Goal: Book appointment/travel/reservation

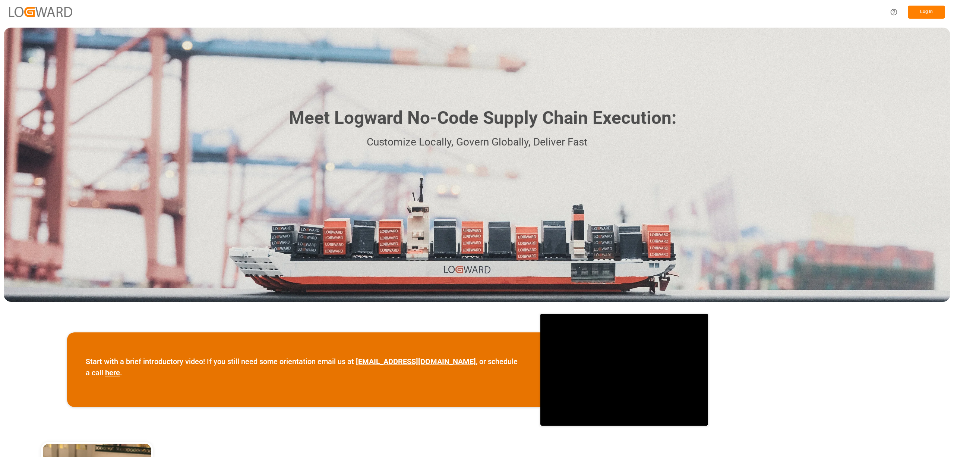
click at [925, 12] on button "Log In" at bounding box center [926, 12] width 37 height 13
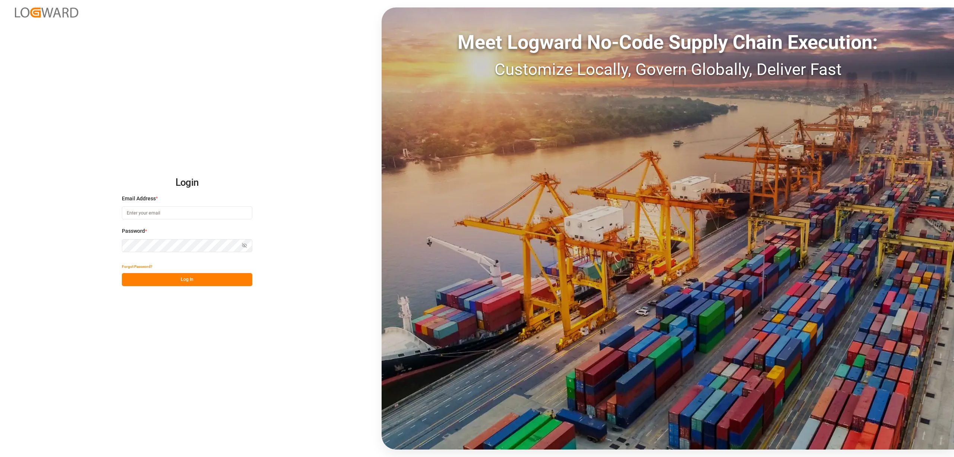
type input "[EMAIL_ADDRESS][PERSON_NAME][DOMAIN_NAME]"
click at [206, 278] on button "Log In" at bounding box center [187, 279] width 130 height 13
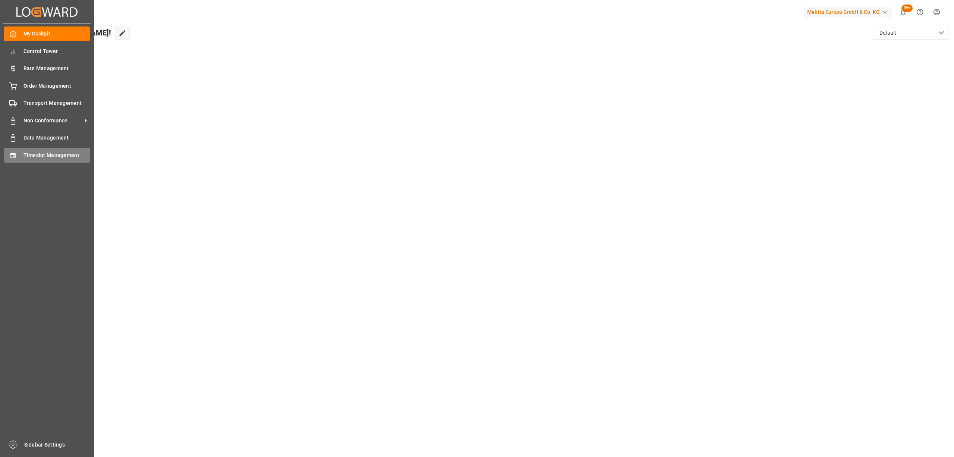
click at [7, 152] on div at bounding box center [10, 155] width 13 height 8
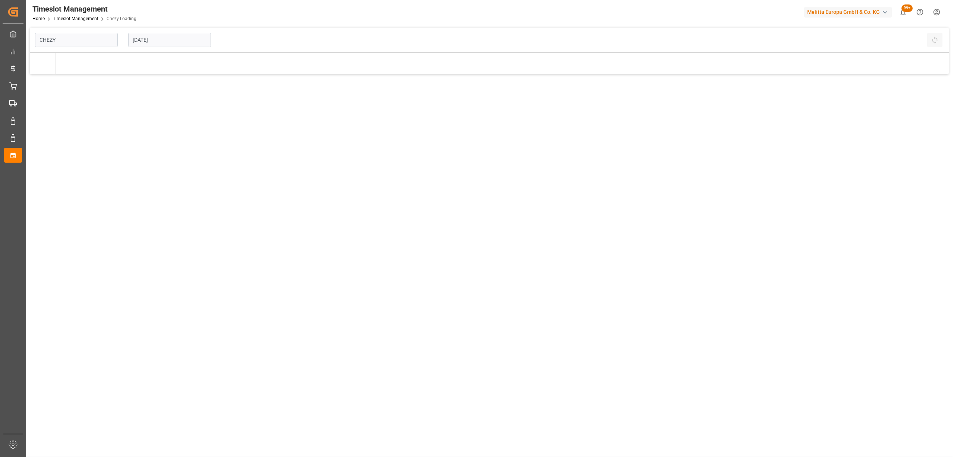
type input "Chezy Loading"
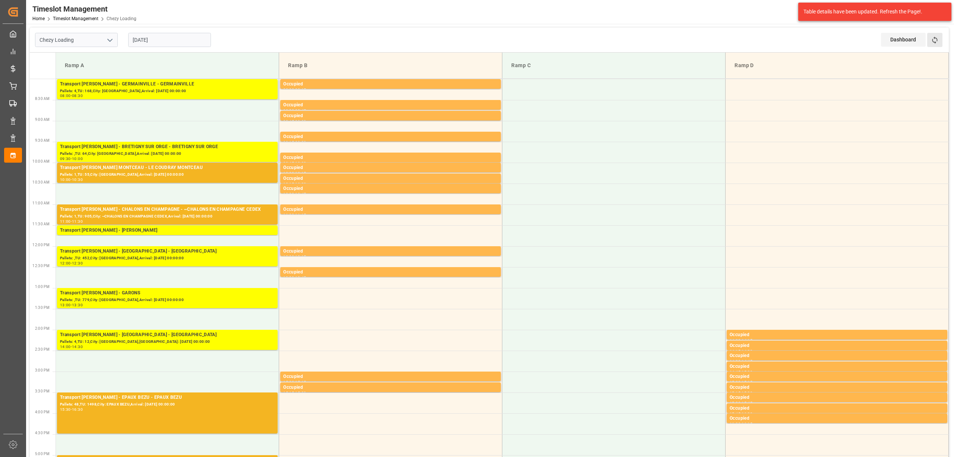
click at [935, 46] on button "Refresh Time Slots" at bounding box center [934, 40] width 15 height 14
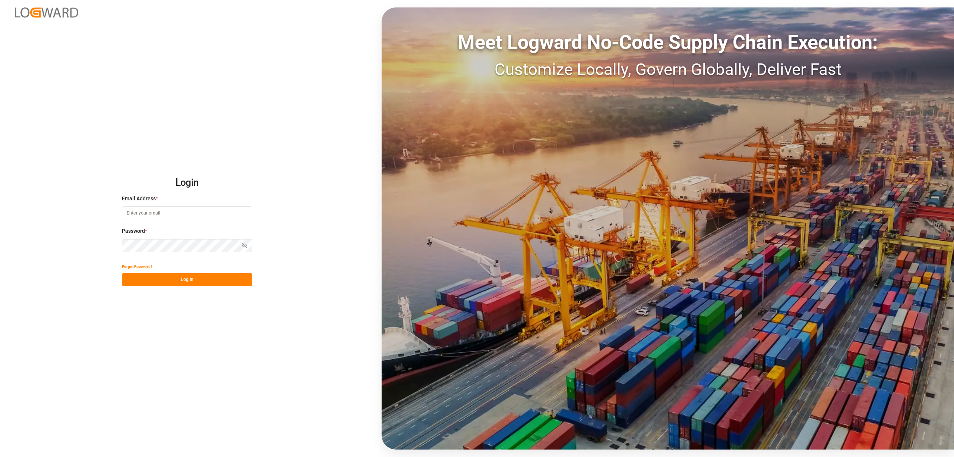
type input "[EMAIL_ADDRESS][PERSON_NAME][DOMAIN_NAME]"
click at [198, 285] on button "Log In" at bounding box center [187, 279] width 130 height 13
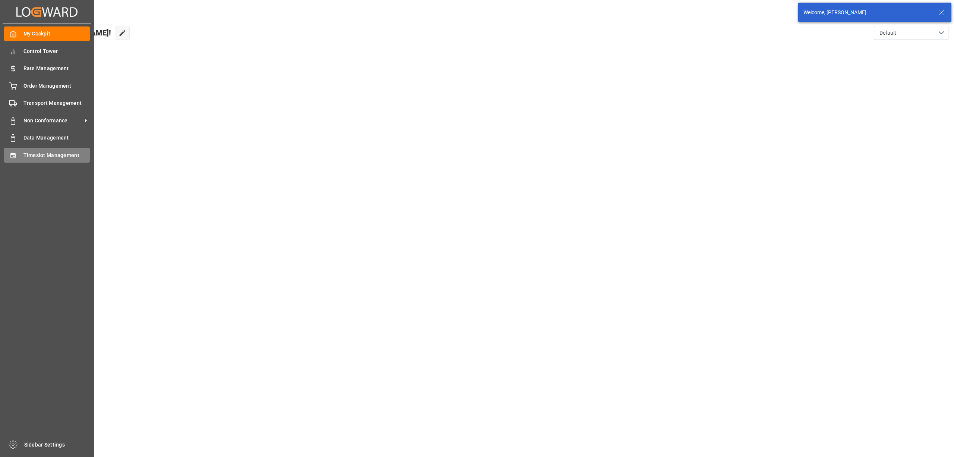
click at [68, 155] on span "Timeslot Management" at bounding box center [56, 155] width 67 height 8
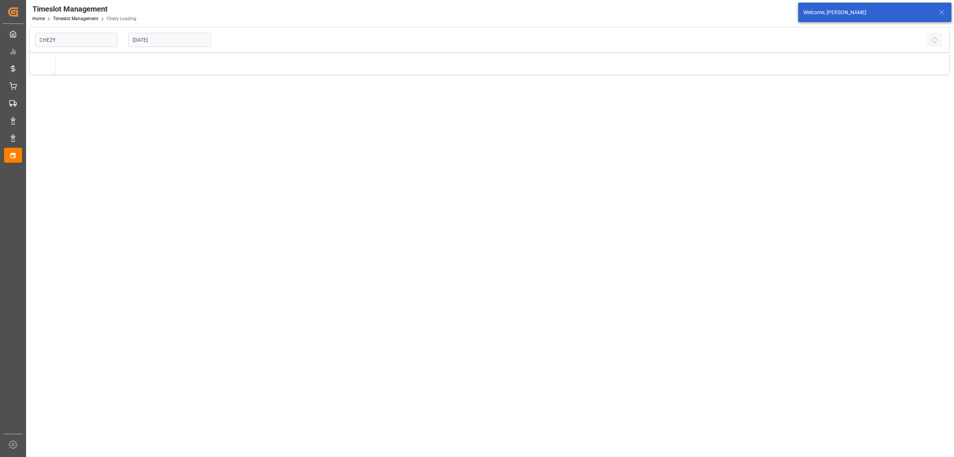
type input "Chezy Loading"
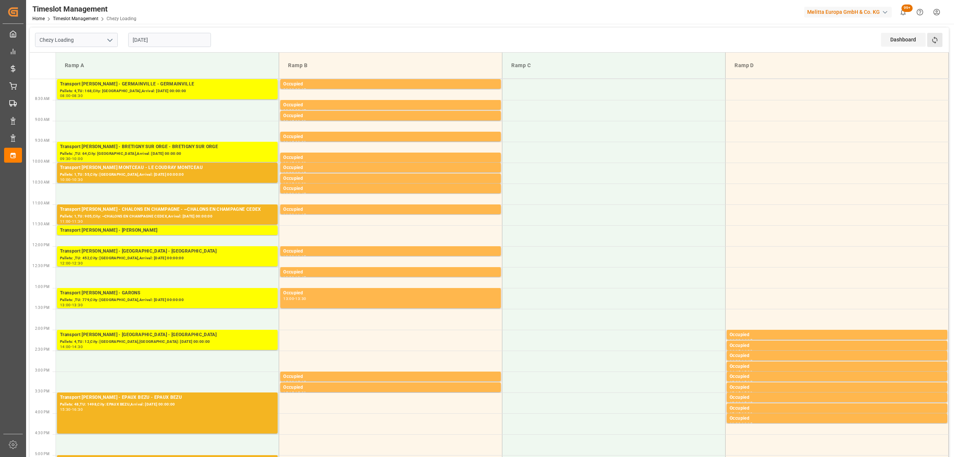
click at [933, 45] on button "Refresh Time Slots" at bounding box center [934, 40] width 15 height 14
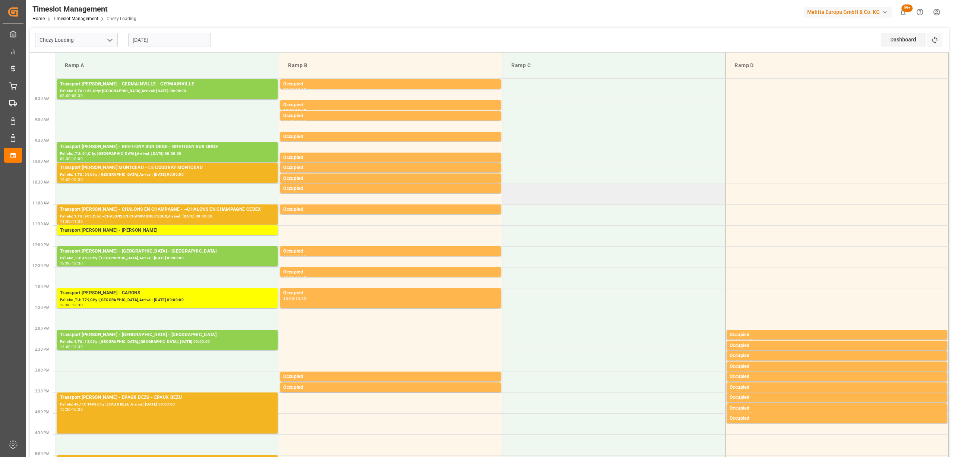
click at [575, 183] on td at bounding box center [613, 193] width 223 height 21
click at [940, 42] on button "Refresh Time Slots" at bounding box center [934, 40] width 15 height 14
click at [938, 43] on icon at bounding box center [935, 40] width 8 height 8
click at [934, 44] on icon at bounding box center [935, 40] width 8 height 8
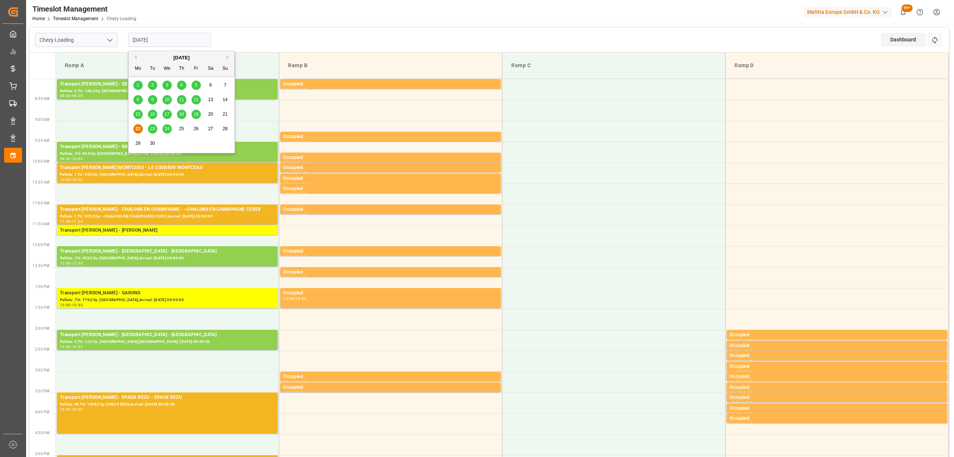
click at [163, 35] on input "[DATE]" at bounding box center [169, 40] width 83 height 14
click at [196, 114] on span "19" at bounding box center [195, 113] width 5 height 5
type input "19-09-2025"
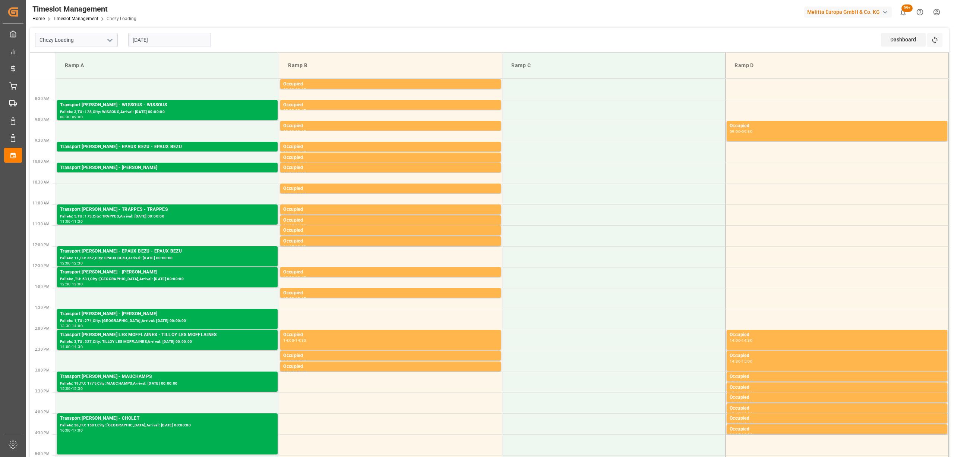
scroll to position [298, 0]
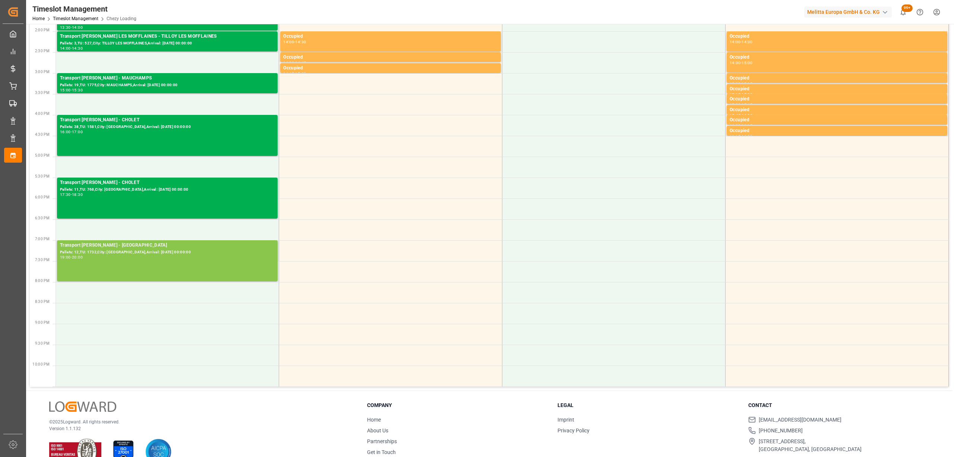
click at [177, 252] on div "Pallets: 12,TU: 1732,City: [GEOGRAPHIC_DATA],Arrival: [DATE] 00:00:00" at bounding box center [167, 252] width 215 height 6
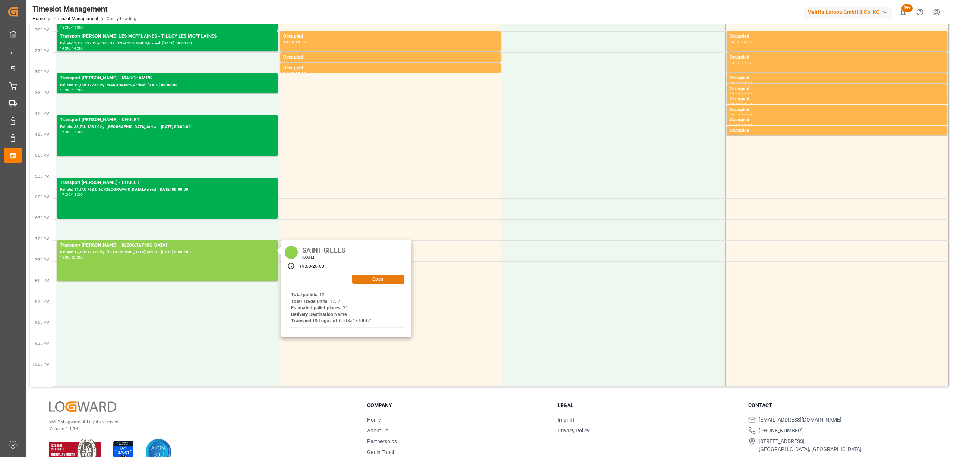
click at [364, 276] on button "Open" at bounding box center [378, 278] width 52 height 9
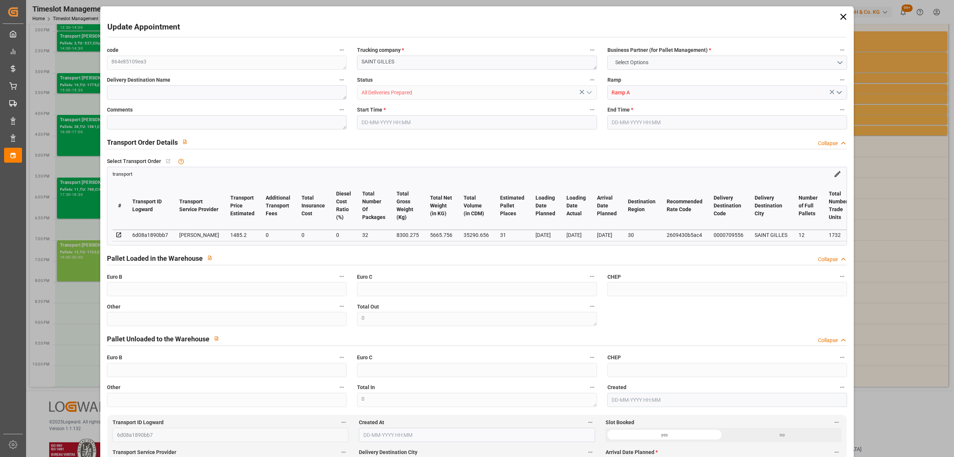
type input "31"
type input "1485.2"
type input "0"
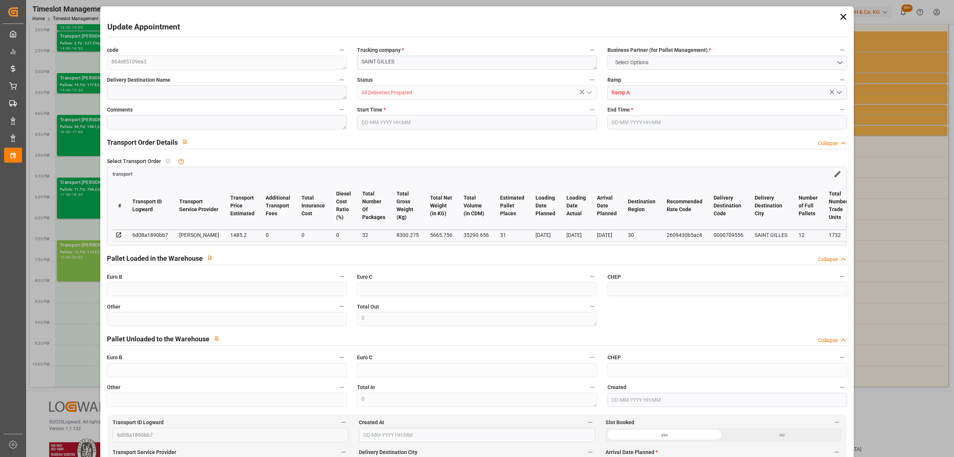
type input "1435.0002"
type input "-50.1998"
type input "32"
type input "5665.756"
type input "9577"
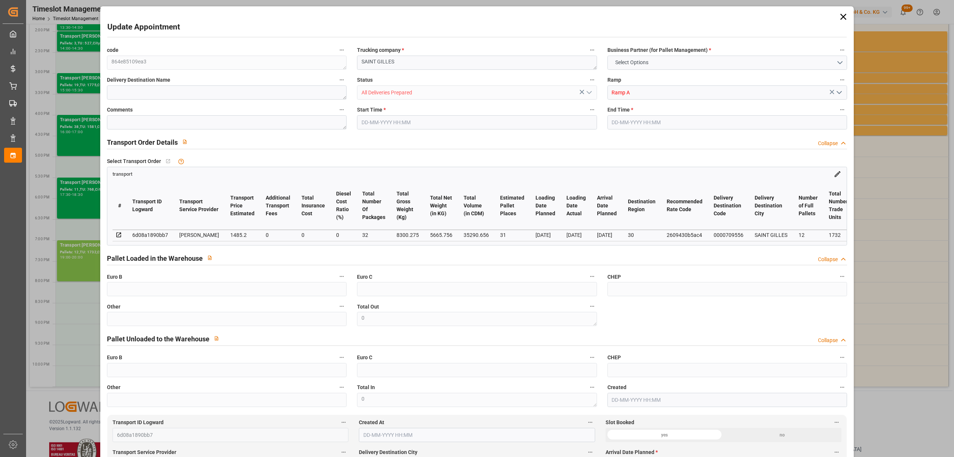
type input "35290.656"
type input "30"
type input "12"
type input "1732"
type input "32"
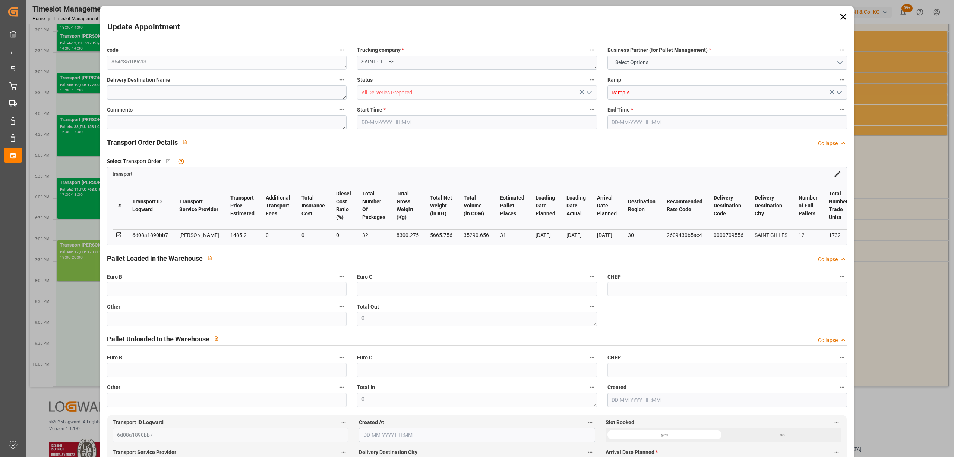
type input "101"
type input "8300.275"
type input "0"
type input "4710.8598"
type input "0"
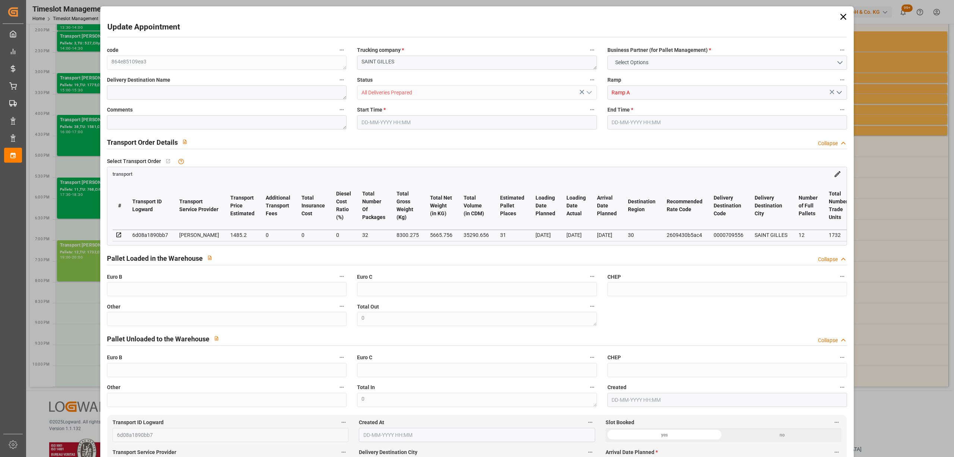
type input "0"
type input "21"
type input "35"
type input "19-09-2025 19:00"
type input "19-09-2025 20:00"
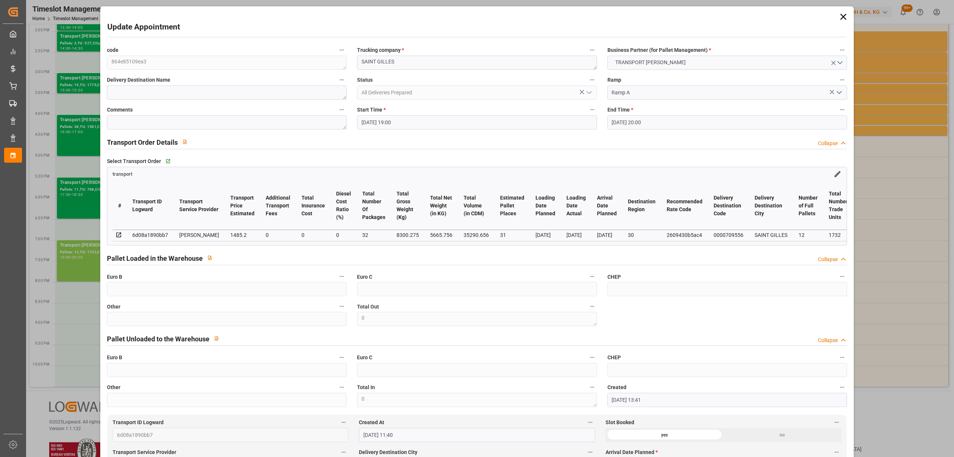
type input "18-09-2025 13:41"
type input "18-09-2025 11:40"
type input "23-09-2025"
type input "19-09-2025"
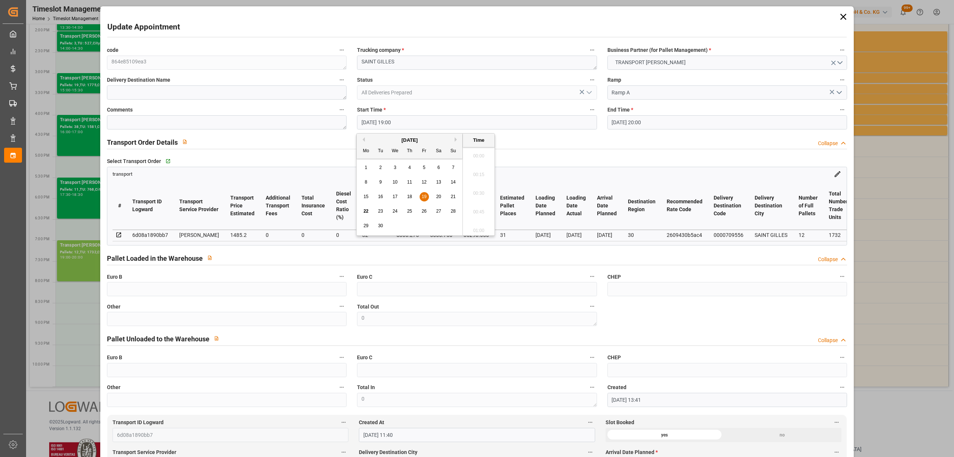
click at [388, 118] on input "19-09-2025 19:00" at bounding box center [477, 122] width 240 height 14
click at [366, 210] on span "22" at bounding box center [365, 210] width 5 height 5
type input "22-09-2025 19:00"
click at [480, 191] on li "19:00" at bounding box center [479, 191] width 32 height 19
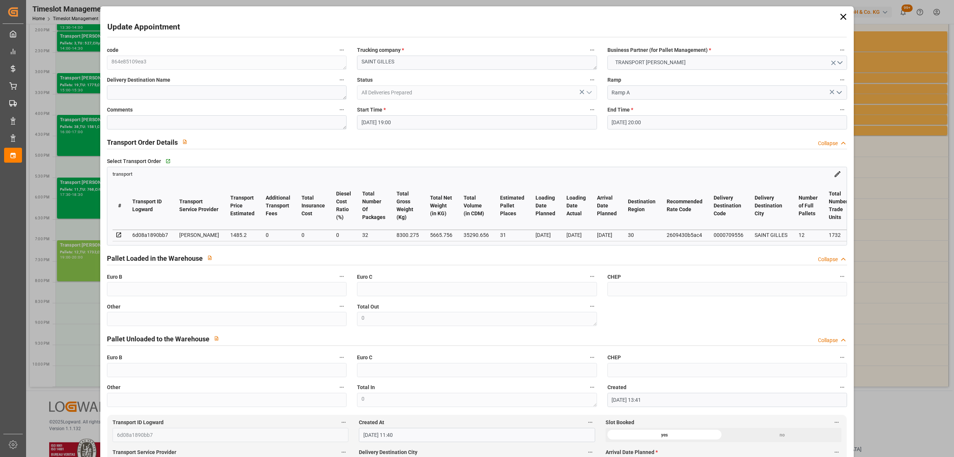
click at [640, 116] on input "19-09-2025 20:00" at bounding box center [727, 122] width 240 height 14
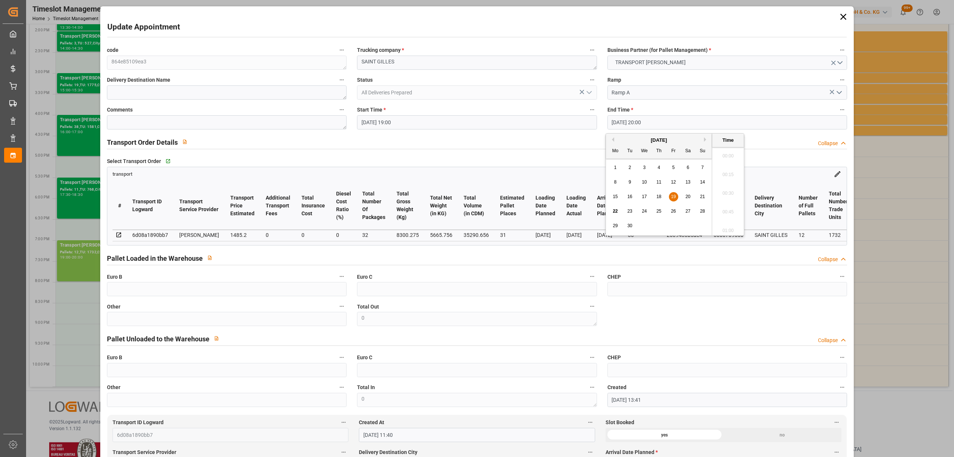
scroll to position [1456, 0]
click at [616, 211] on span "22" at bounding box center [615, 210] width 5 height 5
type input "22-09-2025 20:00"
click at [725, 186] on li "20:00" at bounding box center [728, 191] width 32 height 19
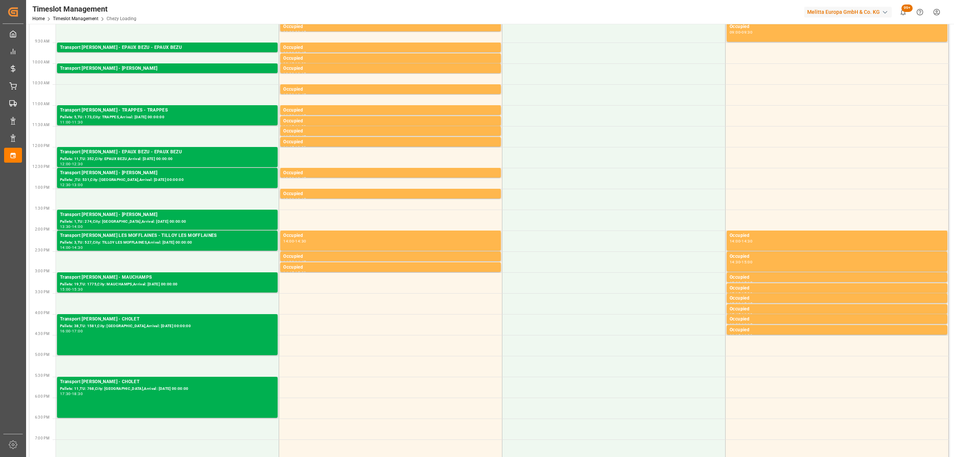
scroll to position [0, 0]
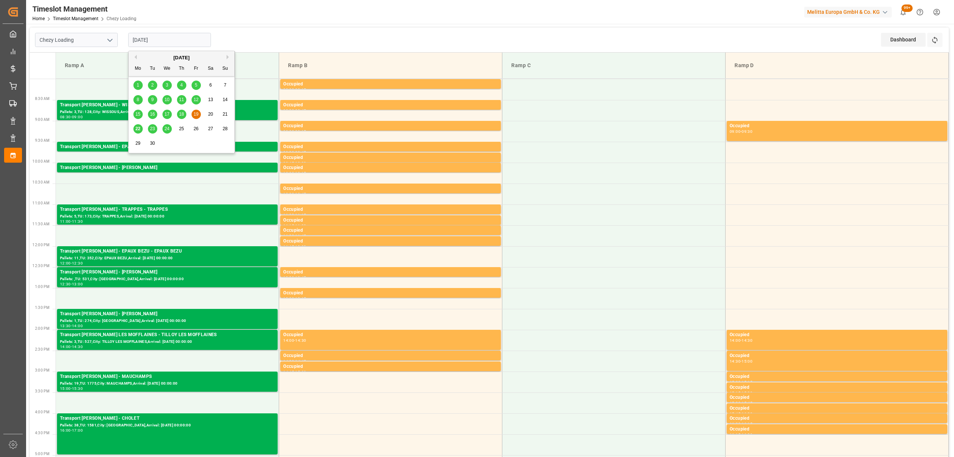
click at [194, 37] on input "19-09-2025" at bounding box center [169, 40] width 83 height 14
click at [138, 126] on span "22" at bounding box center [137, 128] width 5 height 5
type input "[DATE]"
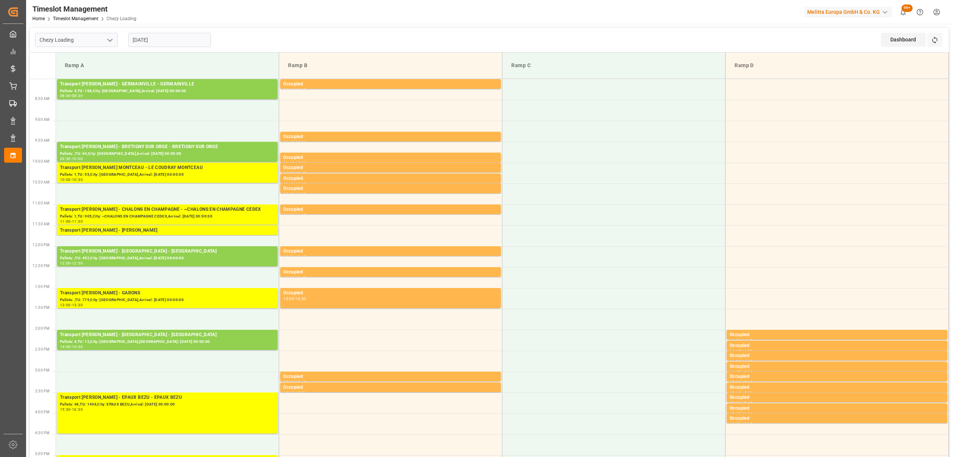
click at [943, 42] on div "Refresh Time Slots" at bounding box center [935, 42] width 17 height 19
click at [939, 45] on button "Refresh Time Slots" at bounding box center [934, 40] width 15 height 14
click at [932, 42] on icon at bounding box center [935, 40] width 8 height 8
click at [940, 41] on button "Refresh Time Slots" at bounding box center [934, 40] width 15 height 14
click at [940, 36] on button "Refresh Time Slots" at bounding box center [934, 40] width 15 height 14
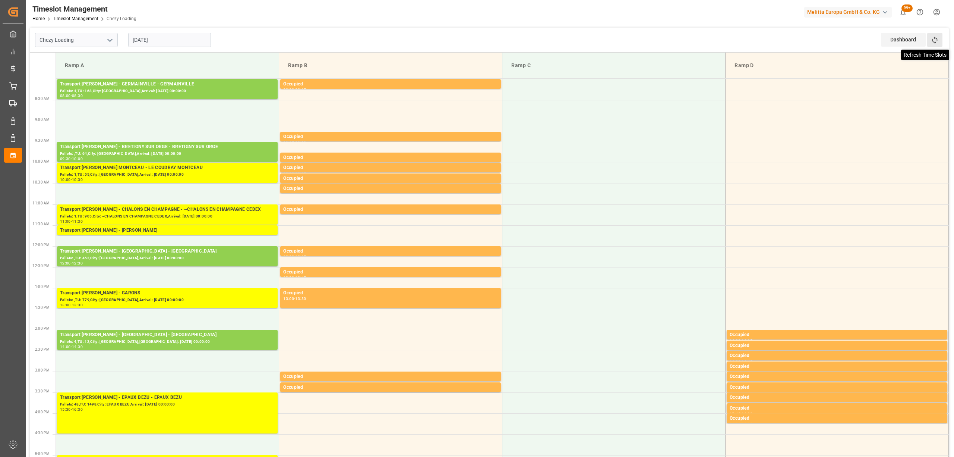
click at [932, 41] on icon at bounding box center [934, 40] width 5 height 7
click at [939, 47] on button "Refresh Time Slots" at bounding box center [934, 40] width 15 height 14
click at [940, 44] on button "Refresh Time Slots" at bounding box center [934, 40] width 15 height 14
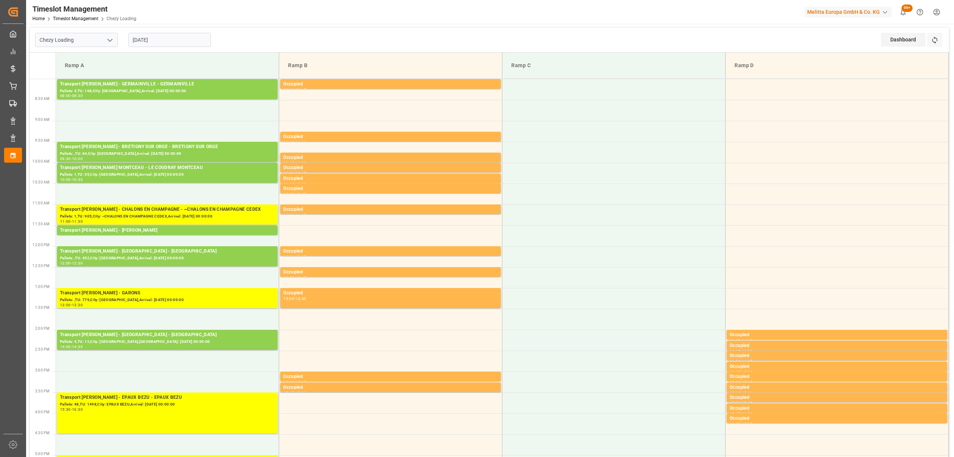
click at [945, 48] on div "Dashboard View Dashboard Refresh Time Slots" at bounding box center [915, 40] width 68 height 25
click at [938, 36] on icon at bounding box center [935, 40] width 8 height 8
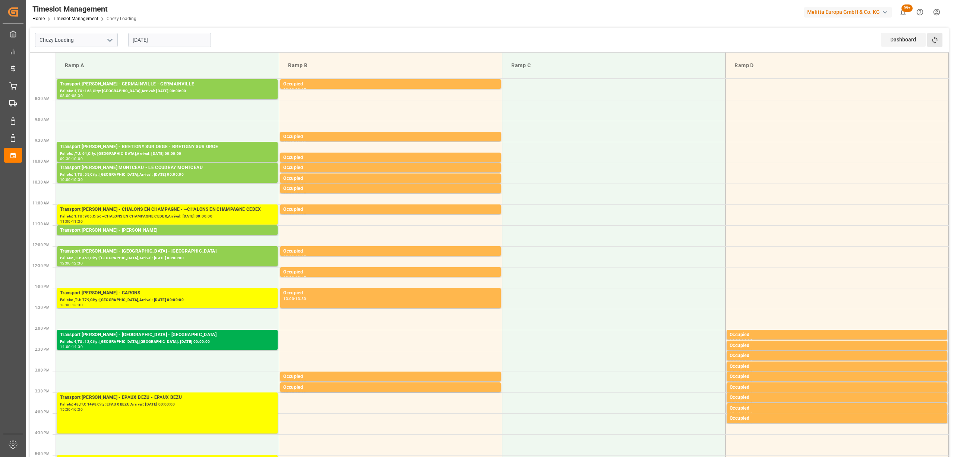
click at [932, 35] on button "Refresh Time Slots" at bounding box center [934, 40] width 15 height 14
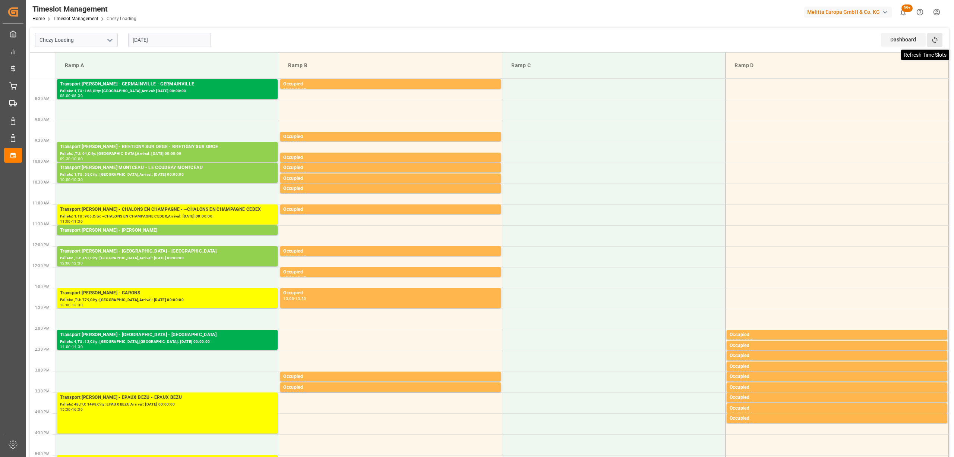
click at [935, 42] on icon at bounding box center [934, 40] width 5 height 7
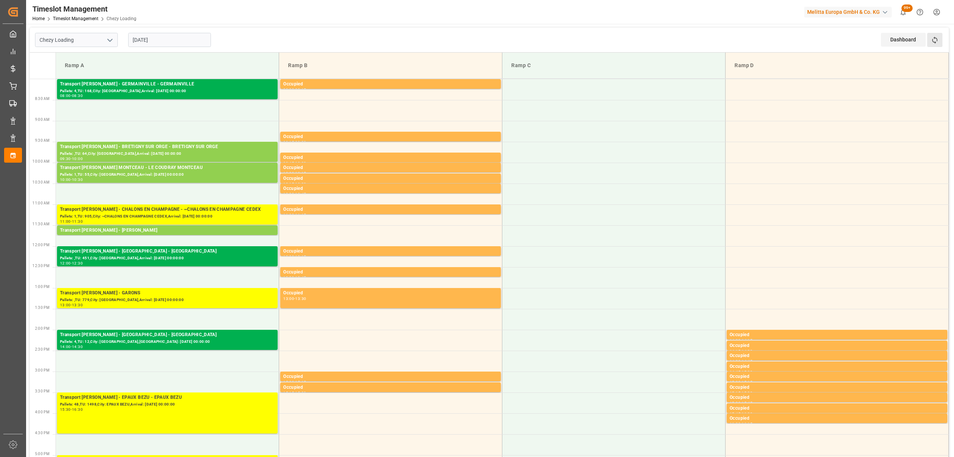
click at [929, 45] on button "Refresh Time Slots" at bounding box center [934, 40] width 15 height 14
click at [932, 40] on icon at bounding box center [934, 40] width 5 height 7
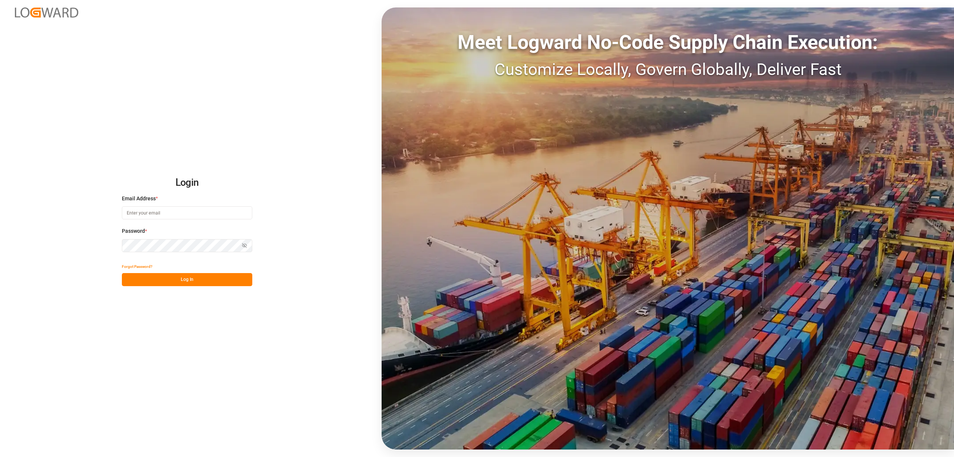
type input "[EMAIL_ADDRESS][PERSON_NAME][DOMAIN_NAME]"
click at [234, 274] on button "Log In" at bounding box center [187, 279] width 130 height 13
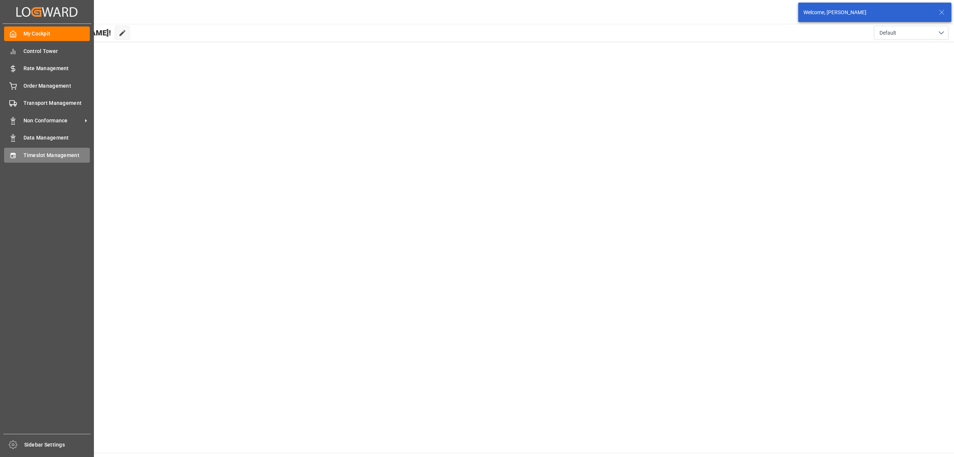
click at [36, 155] on span "Timeslot Management" at bounding box center [56, 155] width 67 height 8
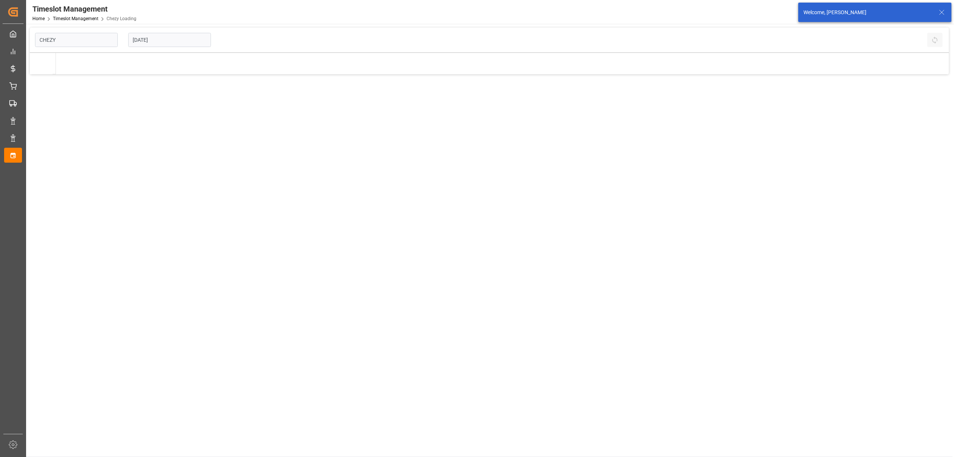
type input "Chezy Loading"
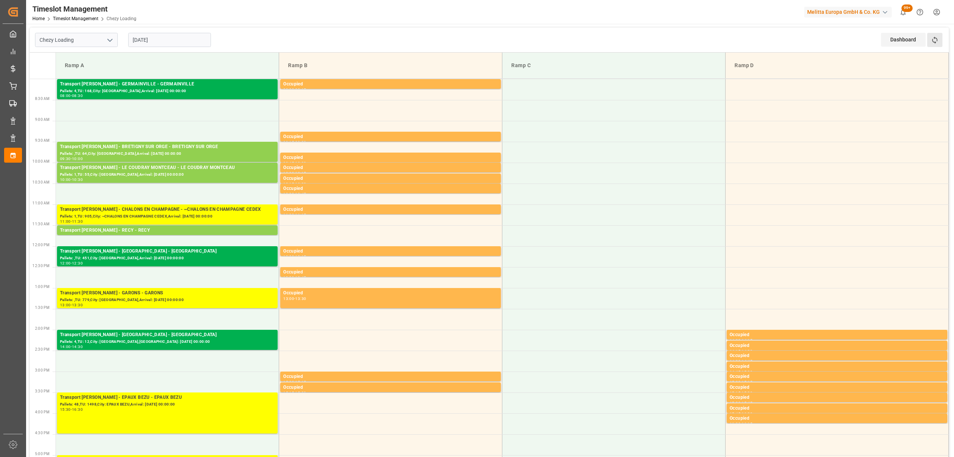
click at [940, 44] on button "Refresh Time Slots" at bounding box center [934, 40] width 15 height 14
click at [938, 42] on icon at bounding box center [935, 40] width 8 height 8
